Goal: Task Accomplishment & Management: Use online tool/utility

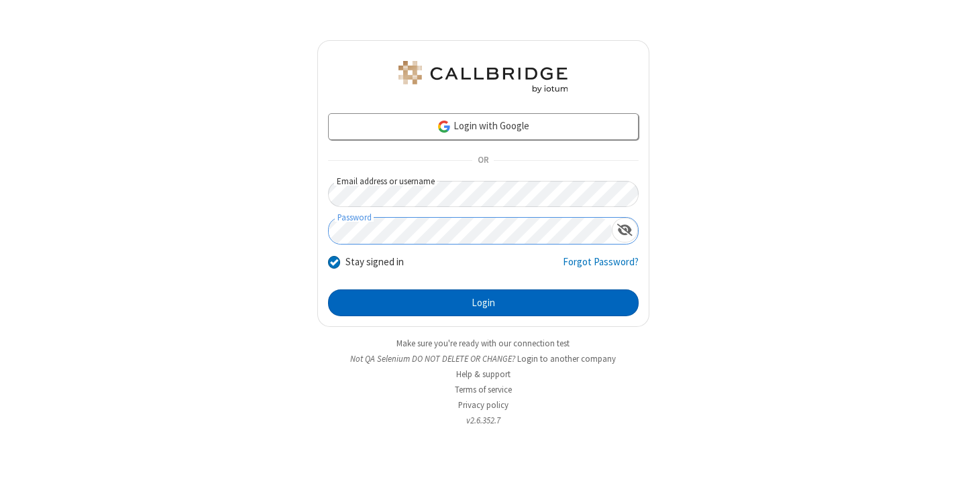
click at [483, 303] on button "Login" at bounding box center [483, 303] width 310 height 27
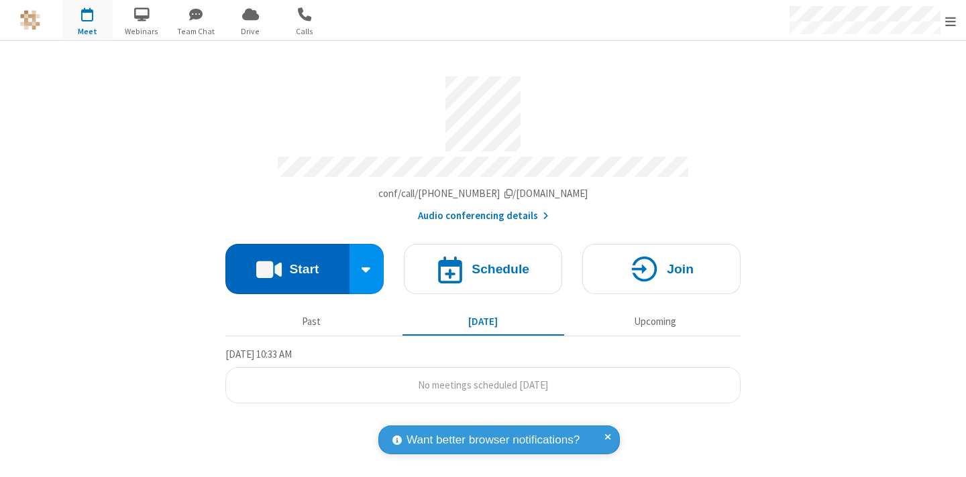
click at [287, 263] on button "Start" at bounding box center [287, 269] width 124 height 50
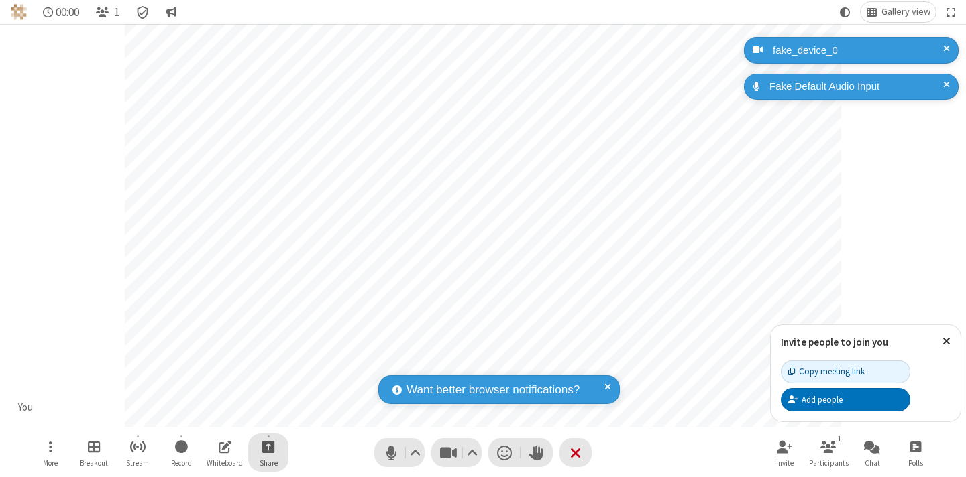
click at [268, 447] on span "Start sharing" at bounding box center [268, 447] width 13 height 17
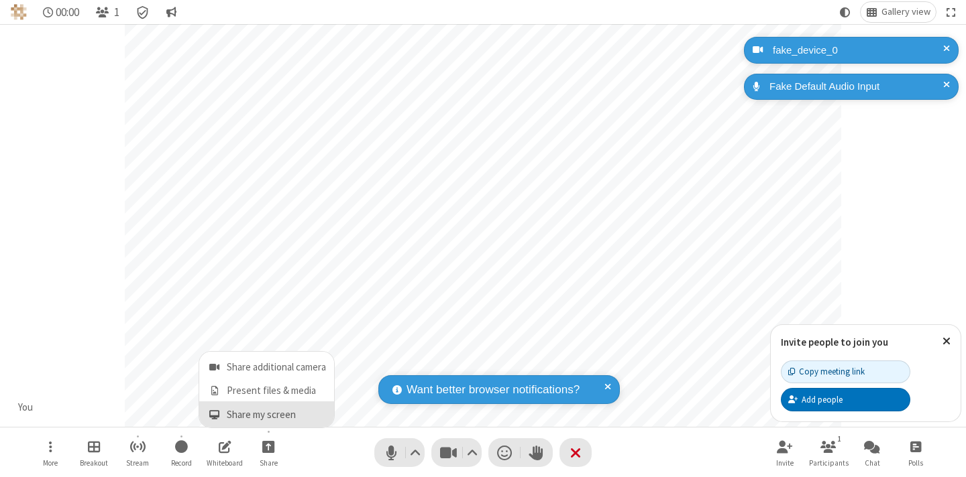
click at [214, 414] on span "Share my screen" at bounding box center [214, 415] width 15 height 11
